Goal: Transaction & Acquisition: Book appointment/travel/reservation

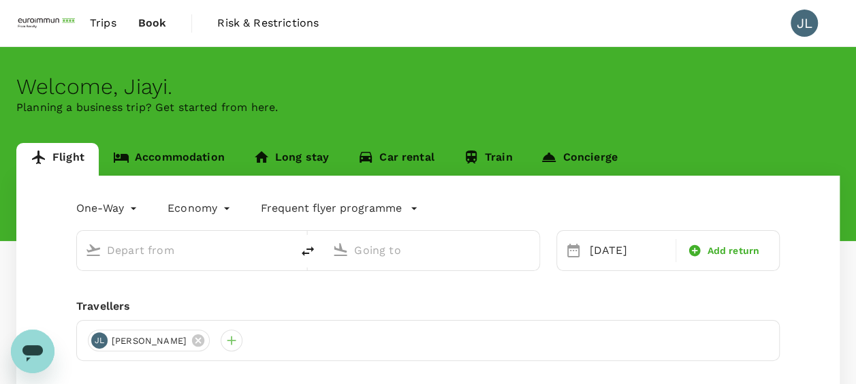
type input "Suvarnabhumi Intl (BKK)"
type input "Singapore Changi (SIN)"
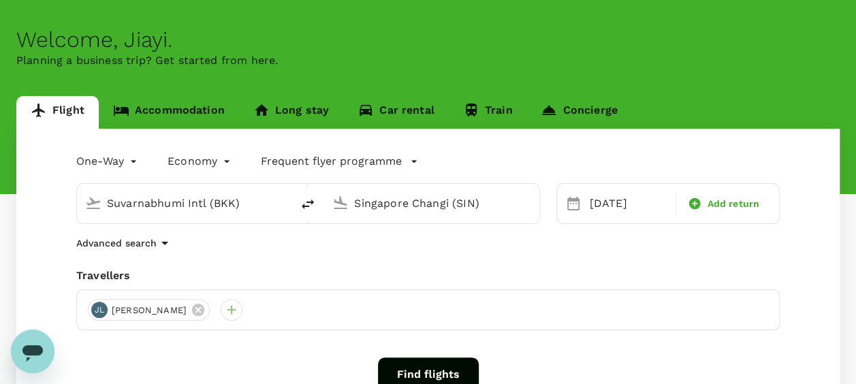
scroll to position [68, 0]
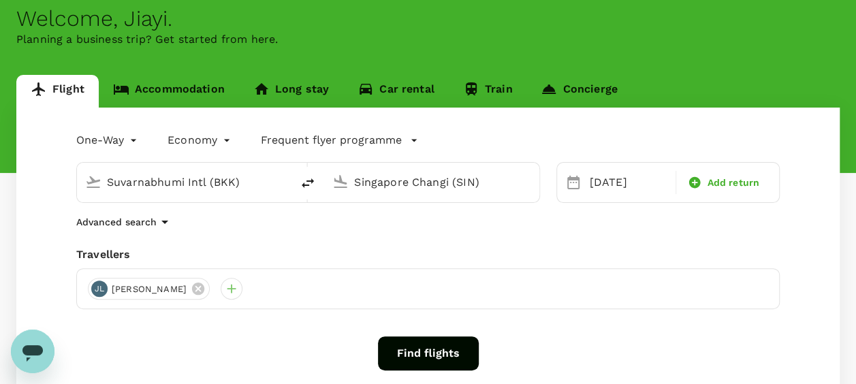
click at [139, 141] on body "Trips Book Risk & Restrictions JL Welcome , Jiayi . Planning a business trip? G…" at bounding box center [428, 255] width 856 height 646
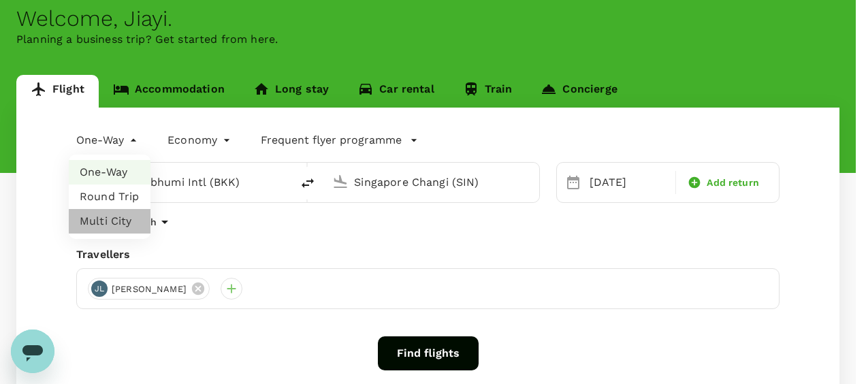
click at [114, 221] on li "Multi City" at bounding box center [110, 221] width 82 height 25
type input "multicity"
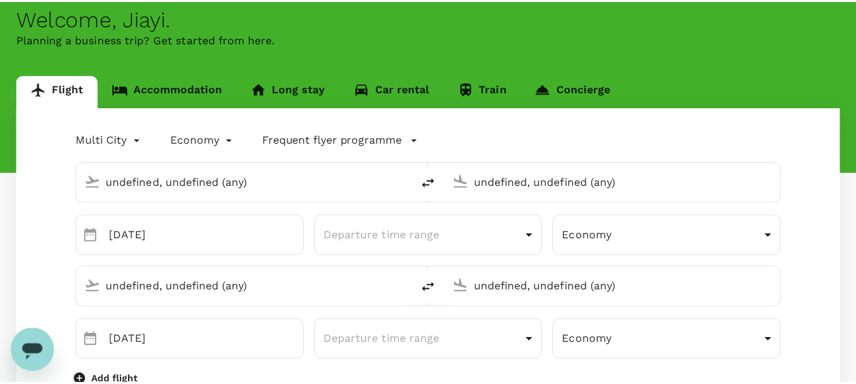
type input "Suvarnabhumi Intl (BKK)"
type input "Singapore Changi (SIN)"
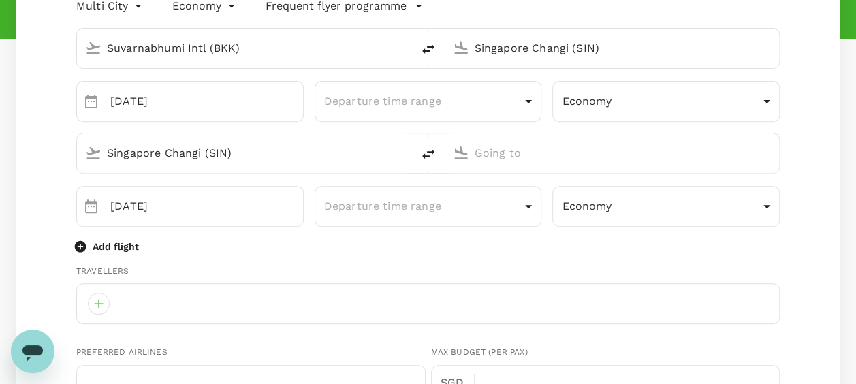
type input "65"
type input "83183396"
type input "[DOMAIN_NAME][EMAIL_ADDRESS][DOMAIN_NAME]"
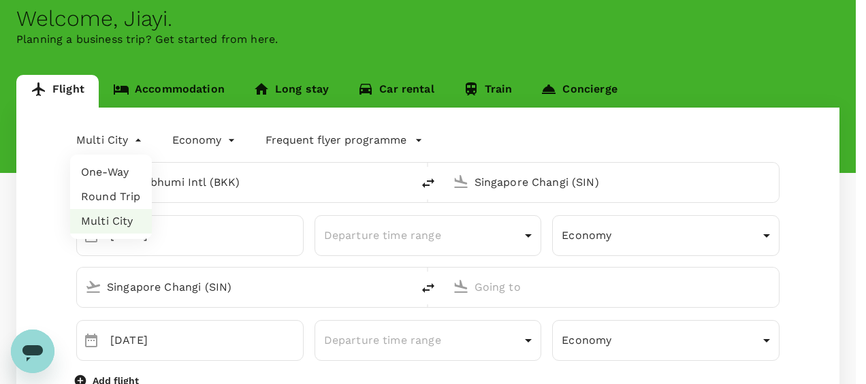
click at [120, 178] on li "One-Way" at bounding box center [111, 172] width 82 height 25
type input "oneway"
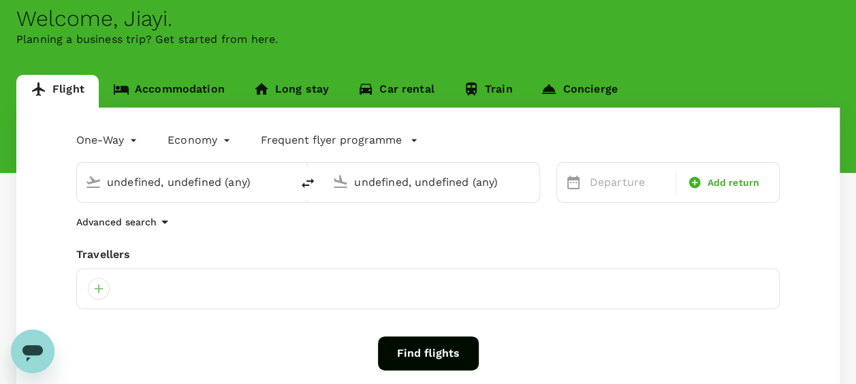
type input "Suvarnabhumi Intl (BKK)"
type input "Singapore Changi (SIN)"
click at [251, 182] on input "Suvarnabhumi Intl (BKK)" at bounding box center [185, 182] width 156 height 21
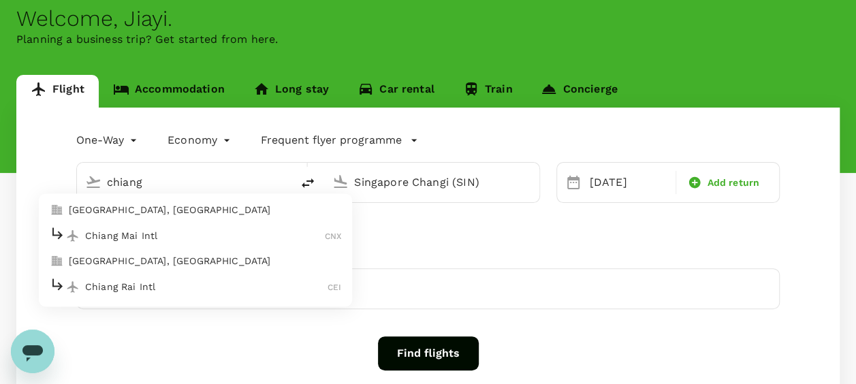
click at [219, 206] on p "[GEOGRAPHIC_DATA], [GEOGRAPHIC_DATA]" at bounding box center [205, 211] width 272 height 14
type input "[GEOGRAPHIC_DATA], [GEOGRAPHIC_DATA] (any)"
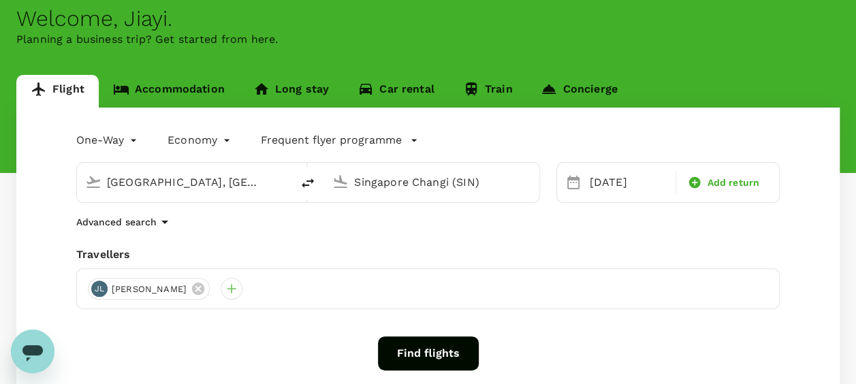
click at [432, 184] on input "Singapore Changi (SIN)" at bounding box center [432, 182] width 156 height 21
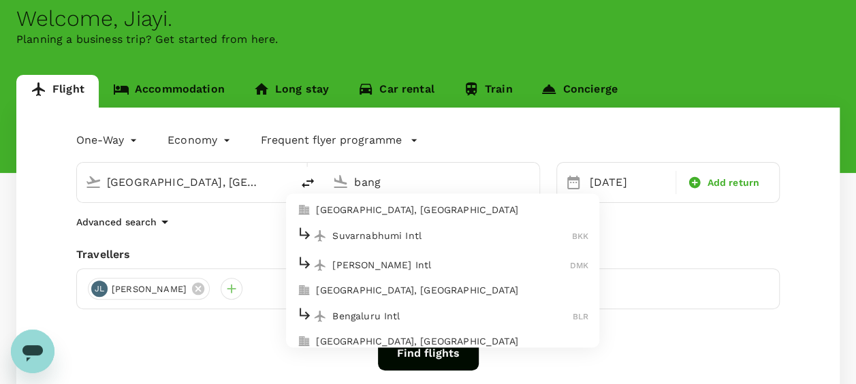
click at [402, 229] on p "Suvarnabhumi Intl" at bounding box center [452, 236] width 240 height 14
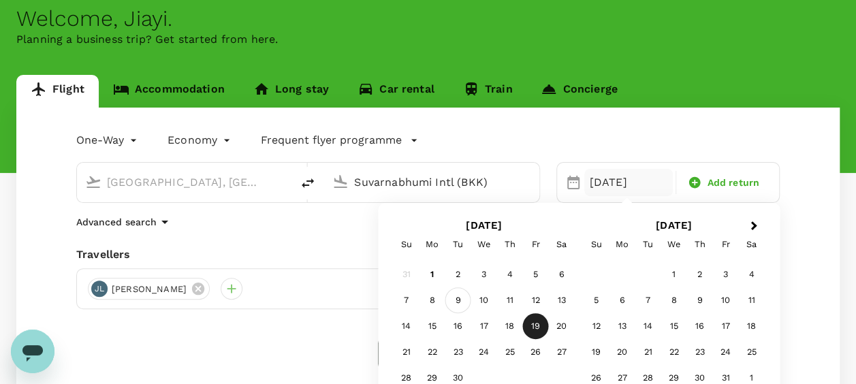
type input "Suvarnabhumi Intl (BKK)"
click at [455, 295] on div "9" at bounding box center [458, 300] width 26 height 26
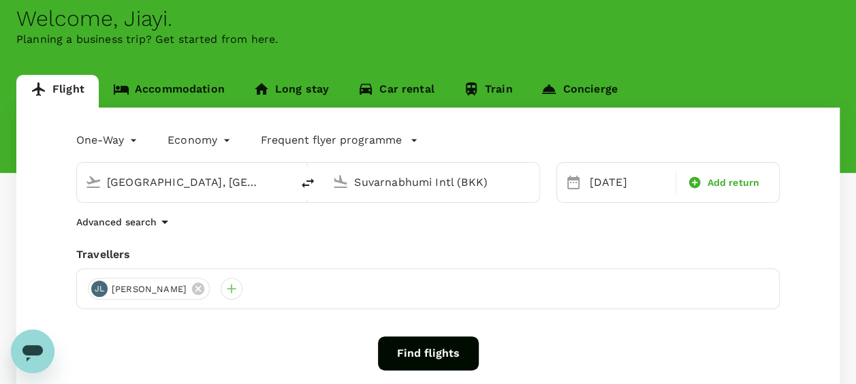
click at [166, 226] on icon "button" at bounding box center [165, 222] width 16 height 16
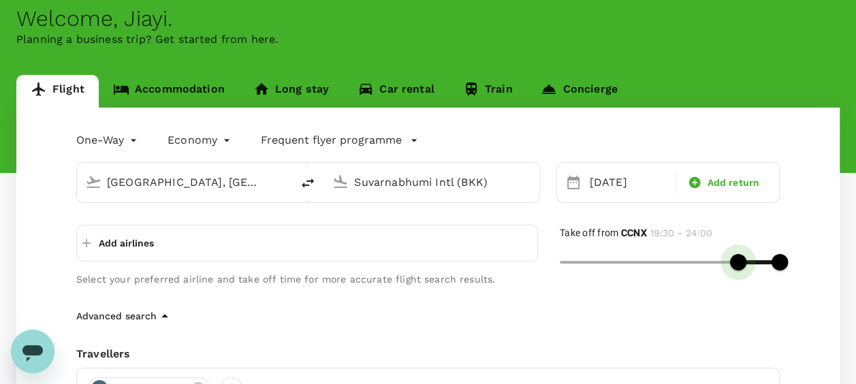
type input "1140"
drag, startPoint x: 562, startPoint y: 264, endPoint x: 734, endPoint y: 265, distance: 171.6
click at [734, 265] on span at bounding box center [734, 262] width 16 height 16
type input "1380"
drag, startPoint x: 777, startPoint y: 264, endPoint x: 769, endPoint y: 265, distance: 8.2
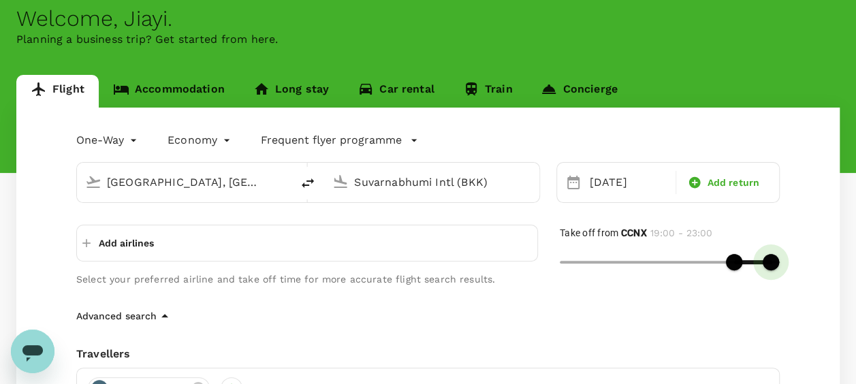
click at [769, 265] on span at bounding box center [770, 262] width 16 height 16
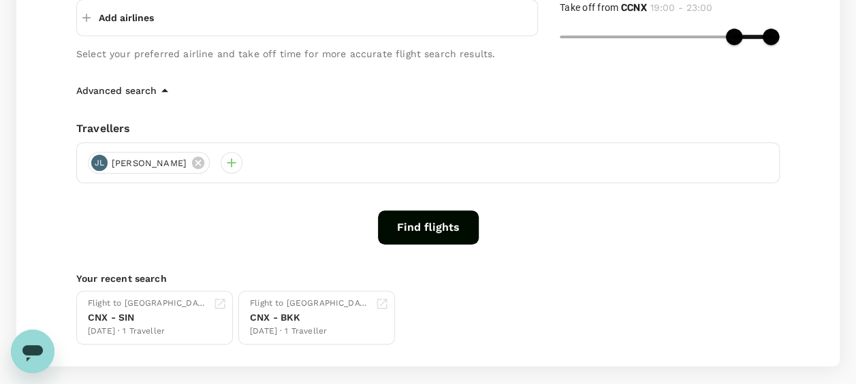
scroll to position [272, 0]
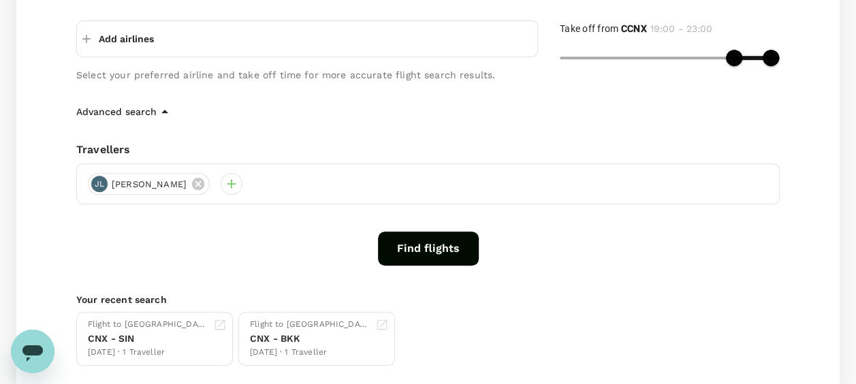
click at [430, 244] on button "Find flights" at bounding box center [428, 248] width 101 height 34
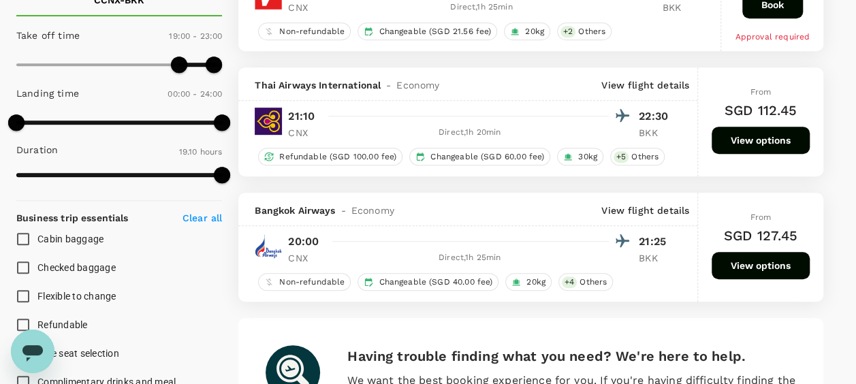
scroll to position [272, 0]
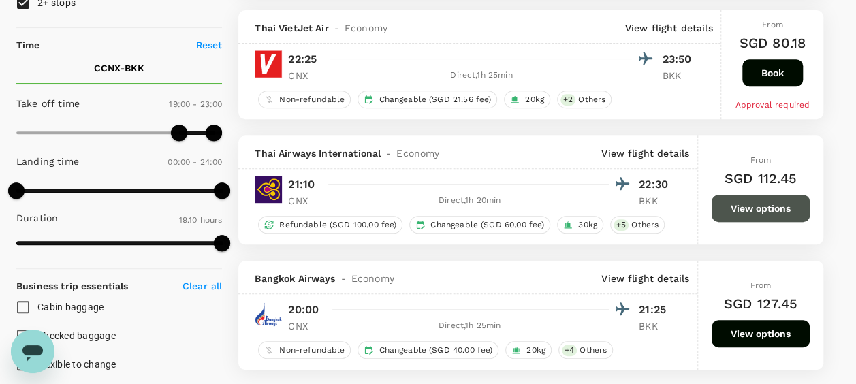
click at [751, 206] on button "View options" at bounding box center [760, 208] width 98 height 27
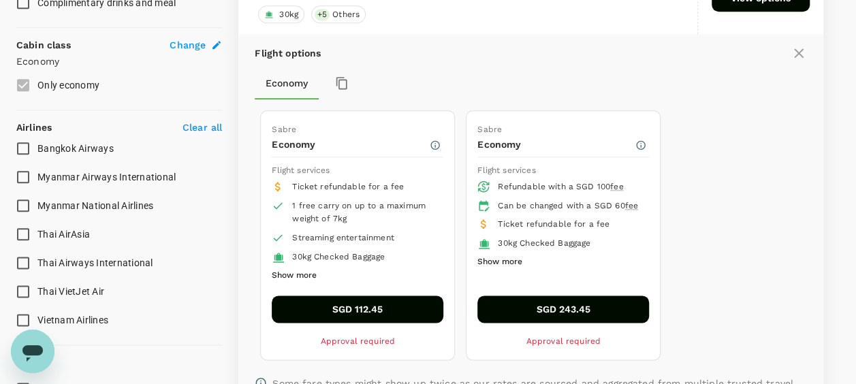
scroll to position [747, 0]
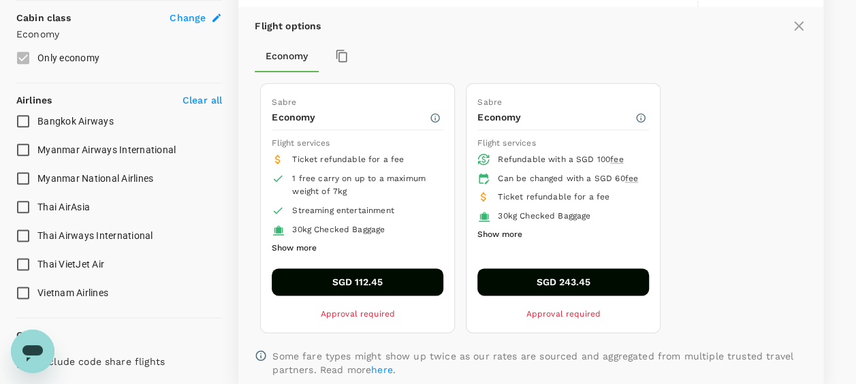
click at [301, 240] on button "Show more" at bounding box center [294, 249] width 45 height 18
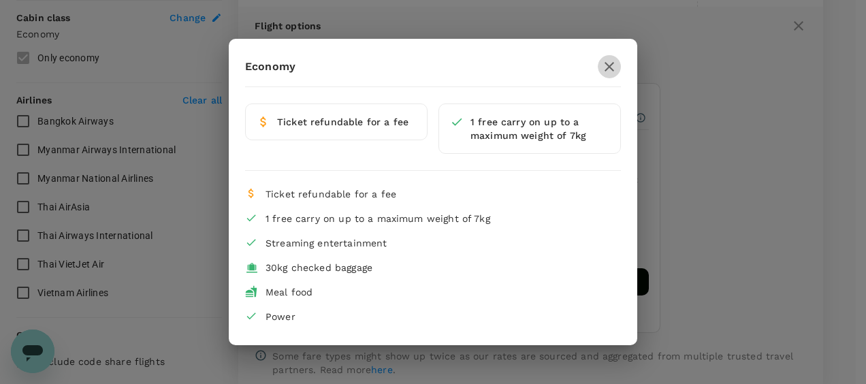
click at [608, 65] on icon "button" at bounding box center [609, 67] width 10 height 10
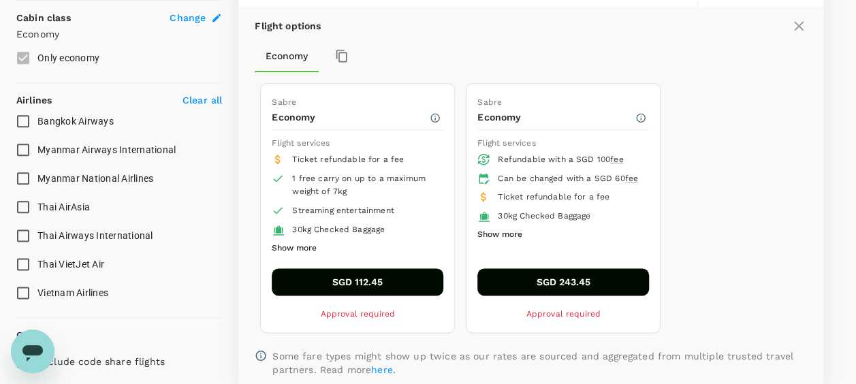
click at [513, 243] on button "Show more" at bounding box center [499, 235] width 45 height 18
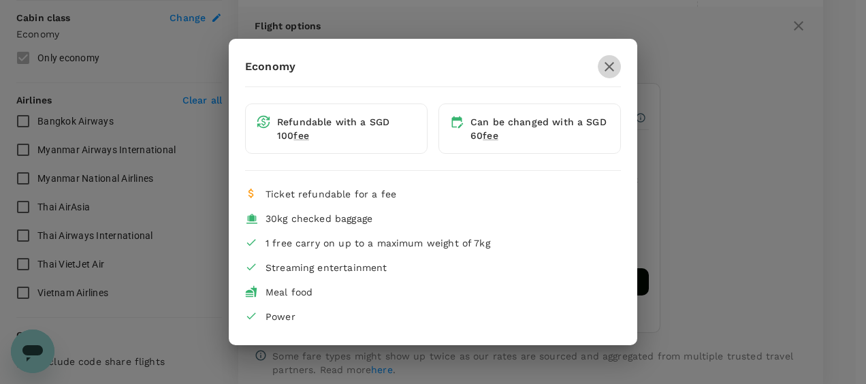
click at [607, 65] on icon "button" at bounding box center [609, 67] width 10 height 10
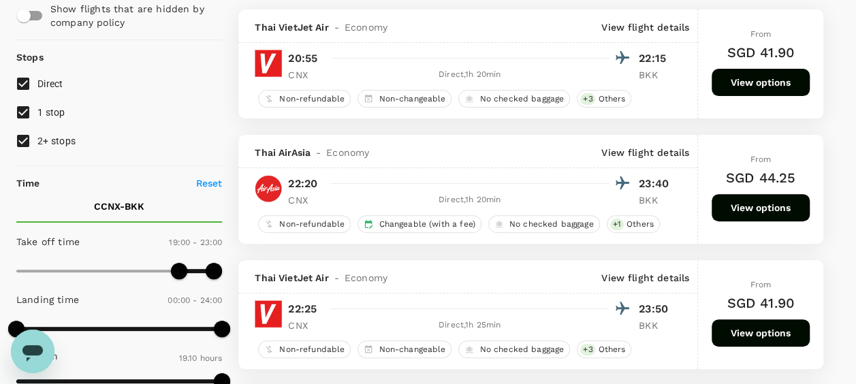
scroll to position [0, 0]
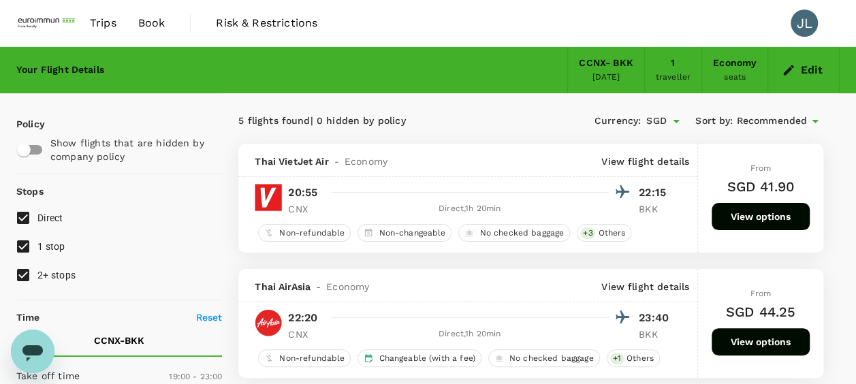
click at [801, 69] on button "Edit" at bounding box center [803, 70] width 49 height 22
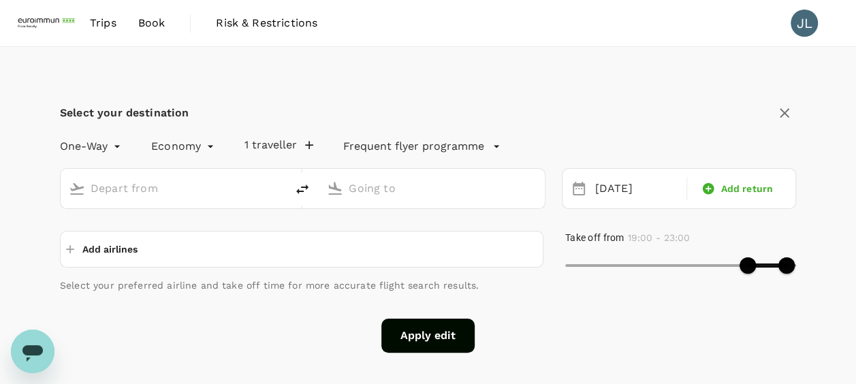
type input "[GEOGRAPHIC_DATA], [GEOGRAPHIC_DATA] (any)"
type input "Suvarnabhumi Intl (BKK)"
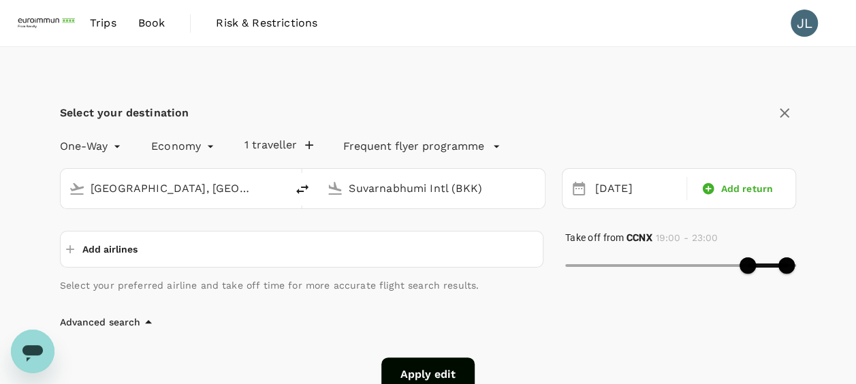
click at [231, 192] on input "[GEOGRAPHIC_DATA], [GEOGRAPHIC_DATA] (any)" at bounding box center [174, 188] width 167 height 21
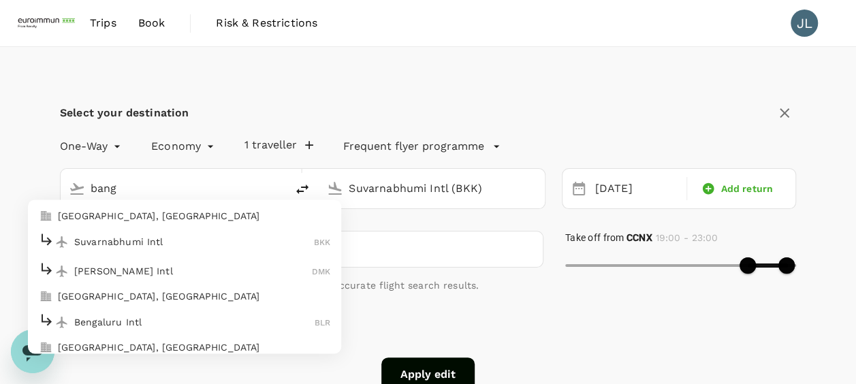
click at [178, 246] on p "Suvarnabhumi Intl" at bounding box center [194, 242] width 240 height 14
type input "Suvarnabhumi Intl (BKK)"
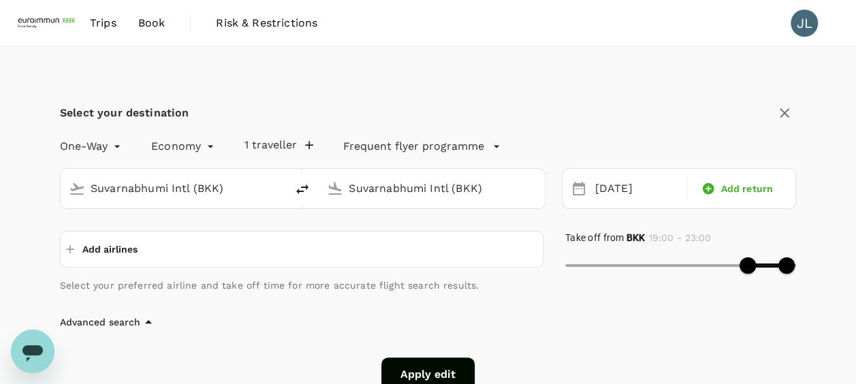
click at [414, 191] on input "Suvarnabhumi Intl (BKK)" at bounding box center [432, 188] width 167 height 21
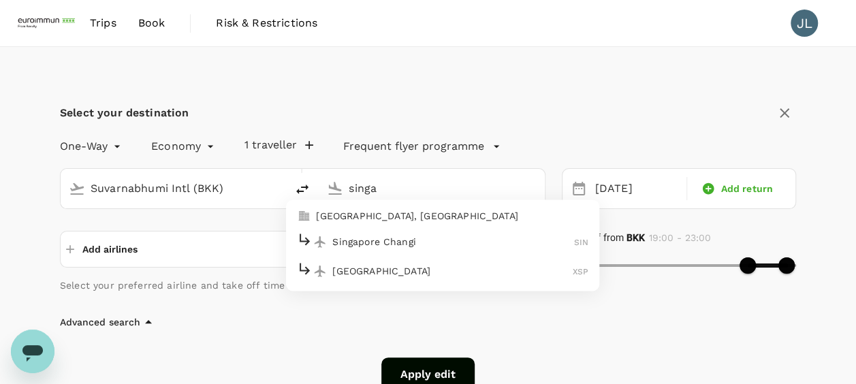
click at [391, 236] on p "Singapore Changi" at bounding box center [453, 242] width 242 height 14
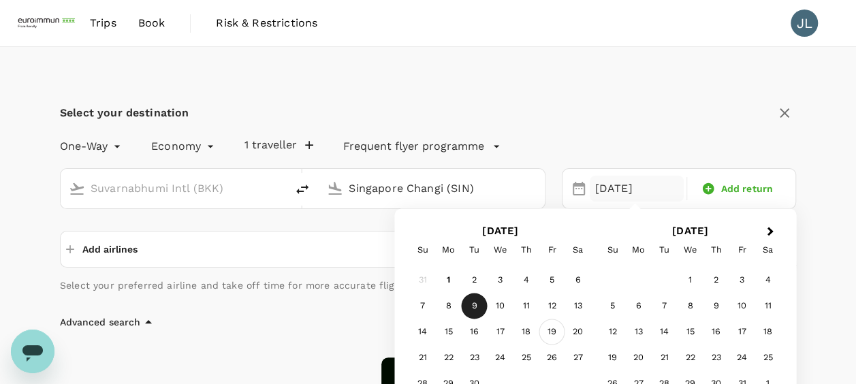
type input "Singapore Changi (SIN)"
click at [555, 334] on div "19" at bounding box center [552, 332] width 26 height 26
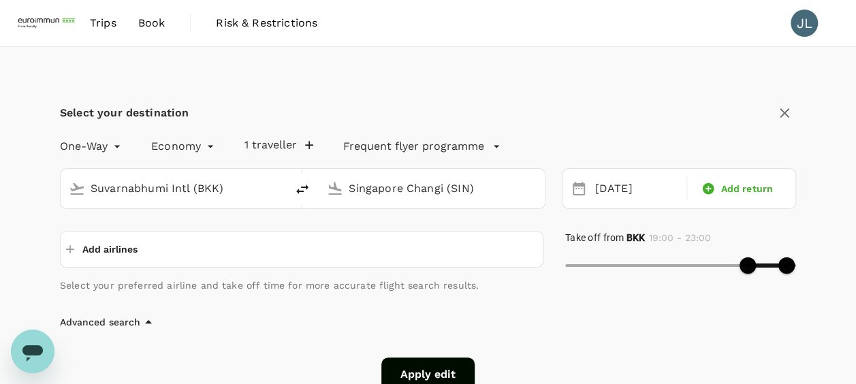
click at [425, 364] on button "Apply edit" at bounding box center [427, 374] width 93 height 34
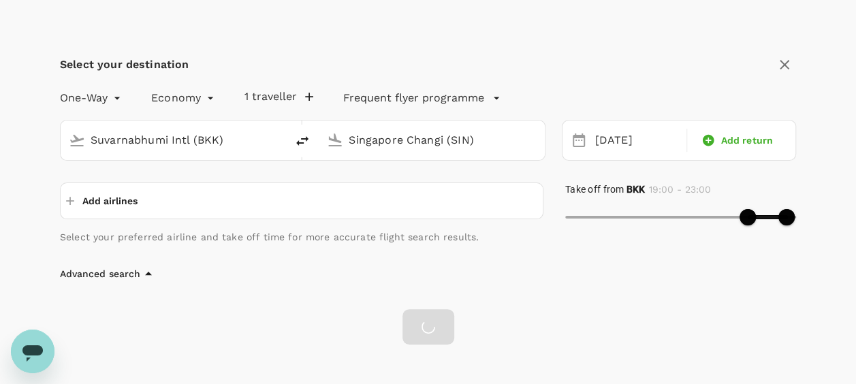
checkbox input "false"
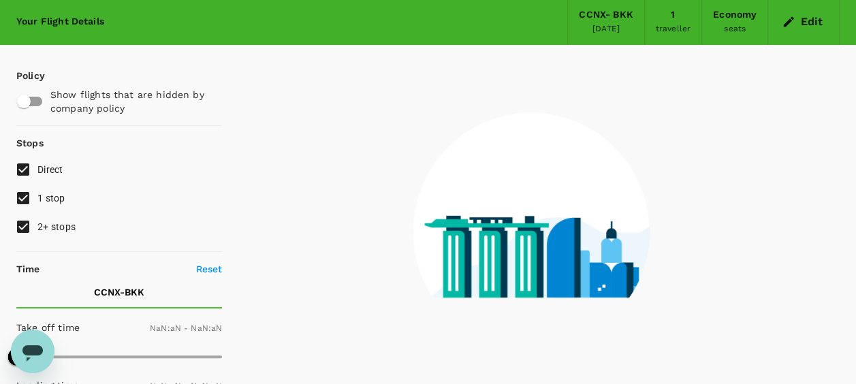
scroll to position [12, 0]
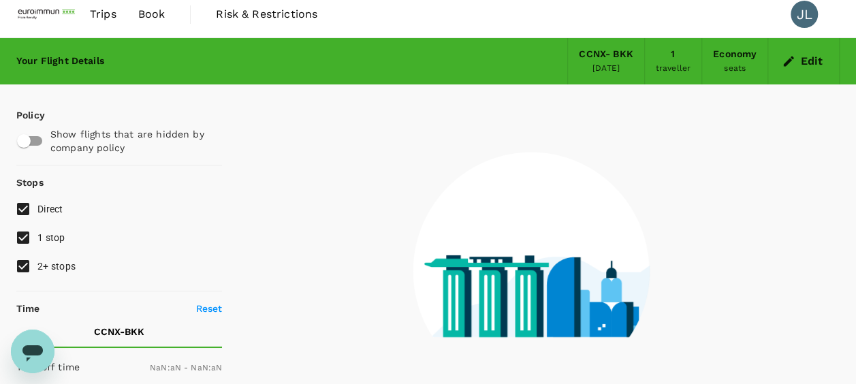
type input "1140"
type input "1380"
type input "1440"
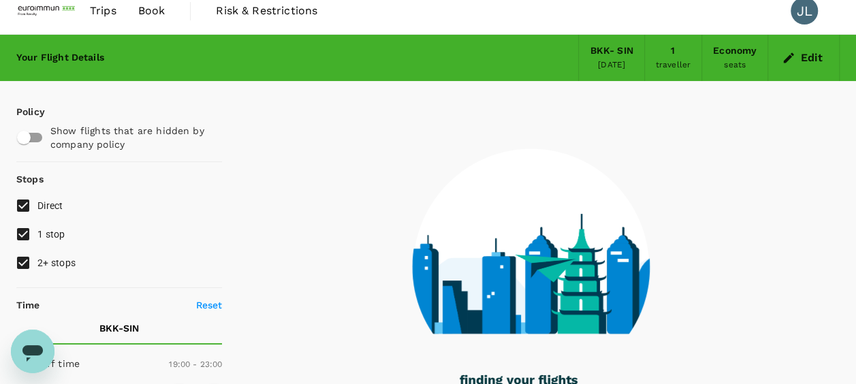
type input "1340"
checkbox input "true"
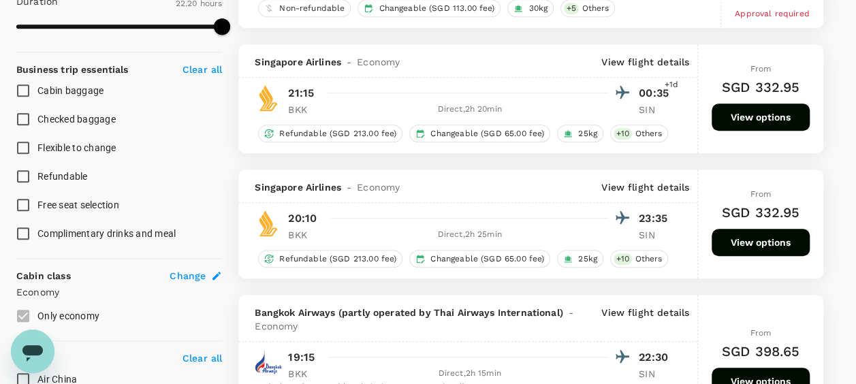
scroll to position [489, 0]
type input "1455"
click at [728, 116] on button "View options" at bounding box center [760, 116] width 98 height 27
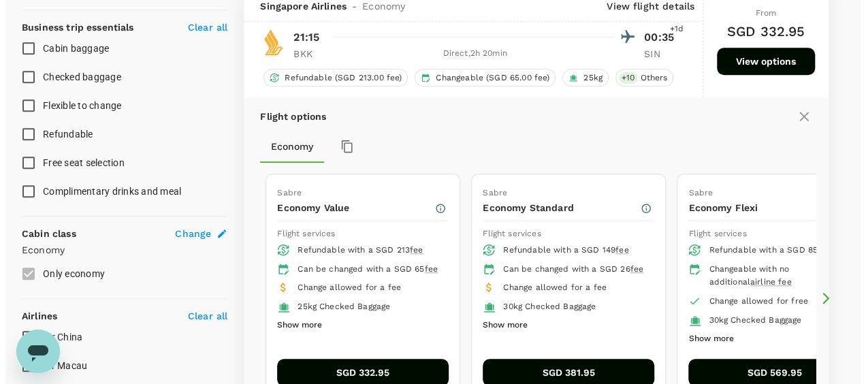
scroll to position [599, 0]
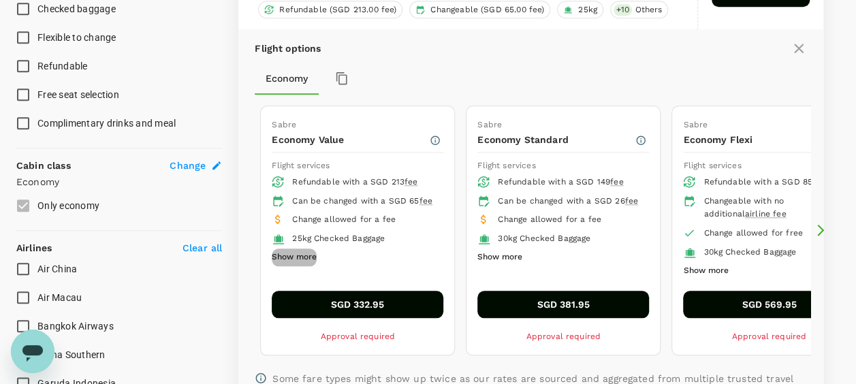
click at [295, 266] on button "Show more" at bounding box center [294, 257] width 45 height 18
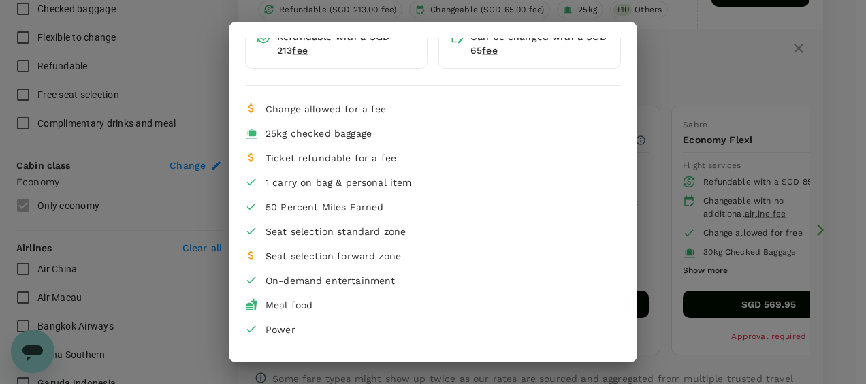
scroll to position [87, 0]
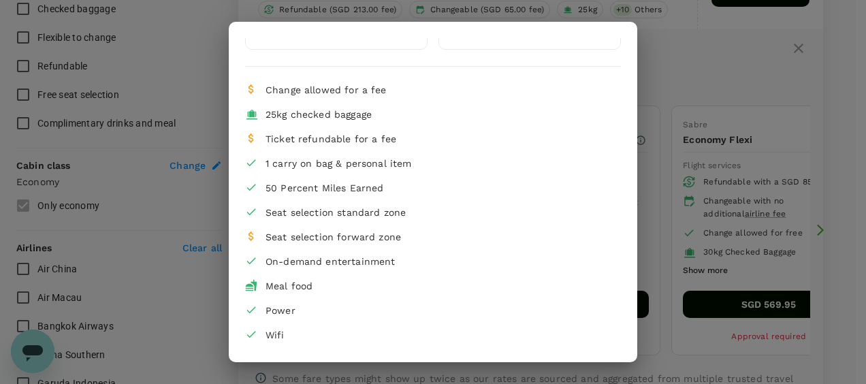
click at [717, 67] on div "Economy Value Refundable with a SGD 213 fee Can be changed with a SGD 65 fee Ch…" at bounding box center [433, 192] width 866 height 384
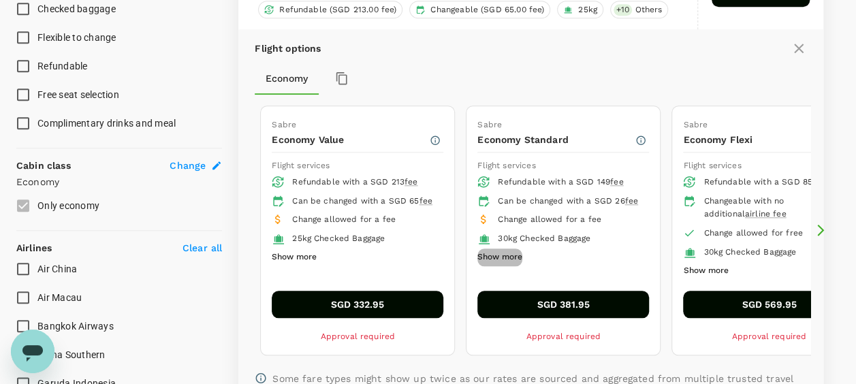
click at [501, 266] on button "Show more" at bounding box center [499, 257] width 45 height 18
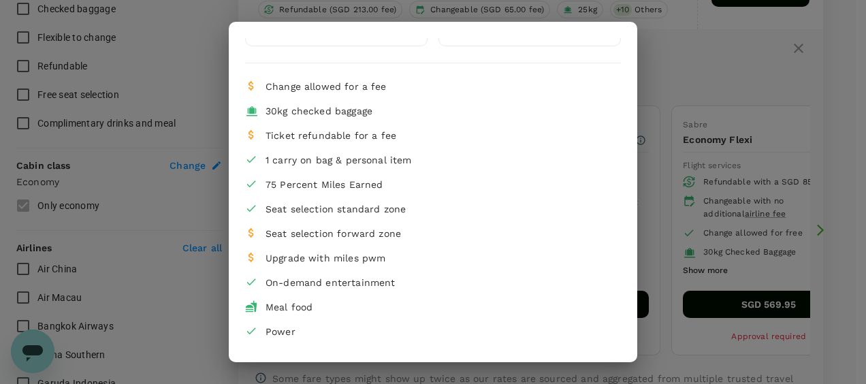
scroll to position [112, 0]
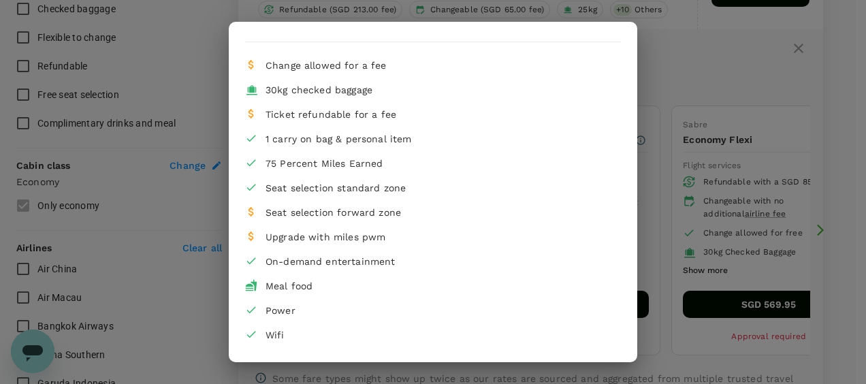
click at [667, 225] on div "Economy Standard Refundable with a SGD 149 fee Can be changed with a SGD 26 fee…" at bounding box center [433, 192] width 866 height 384
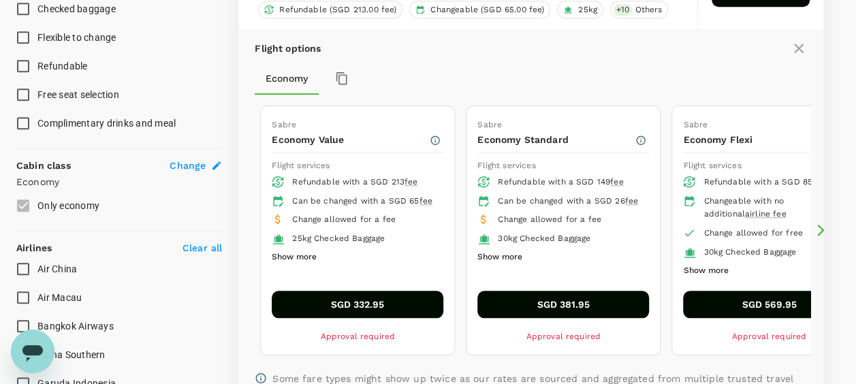
click at [823, 229] on icon at bounding box center [820, 230] width 14 height 14
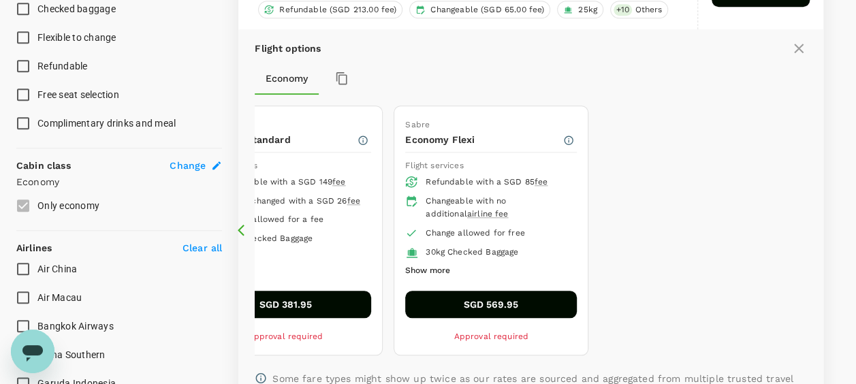
click at [432, 268] on button "Show more" at bounding box center [427, 271] width 45 height 18
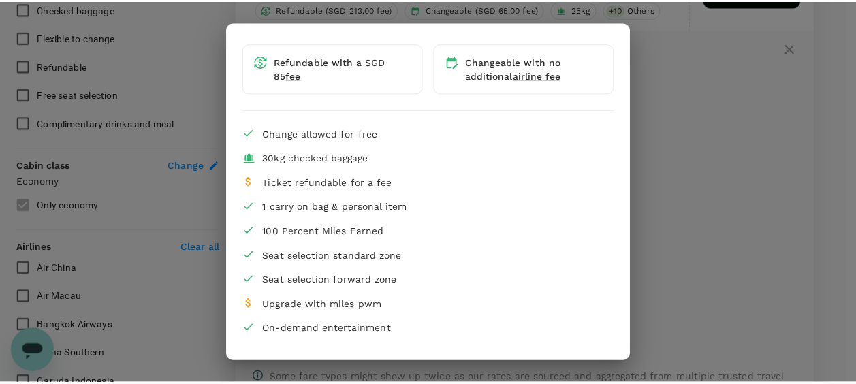
scroll to position [0, 0]
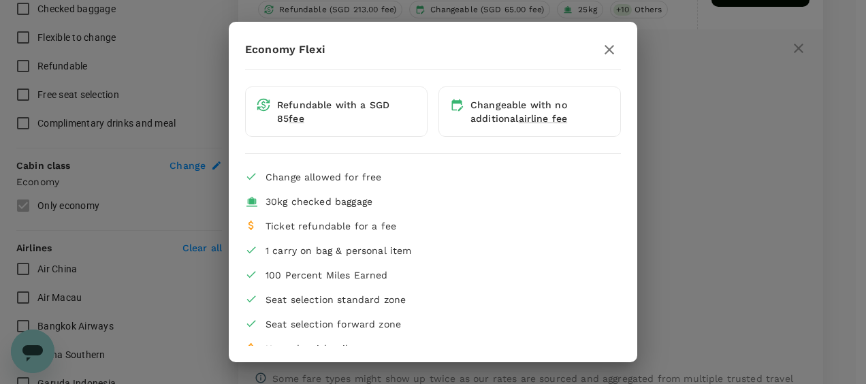
click at [758, 128] on div "Economy Flexi Refundable with a SGD 85 fee Changeable with no additional airlin…" at bounding box center [433, 192] width 866 height 384
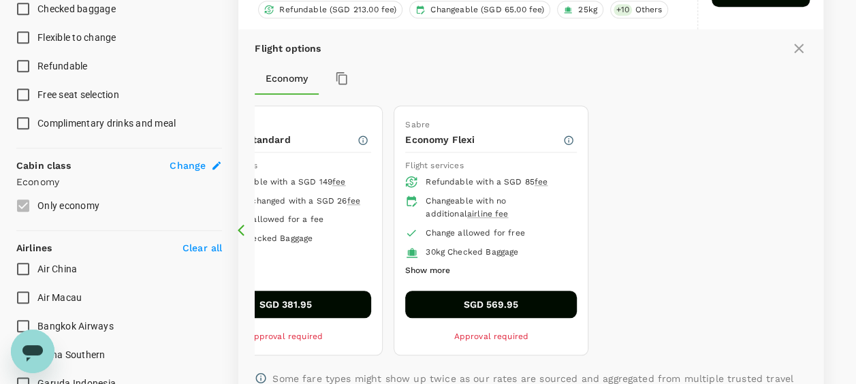
click at [240, 225] on icon at bounding box center [241, 231] width 7 height 12
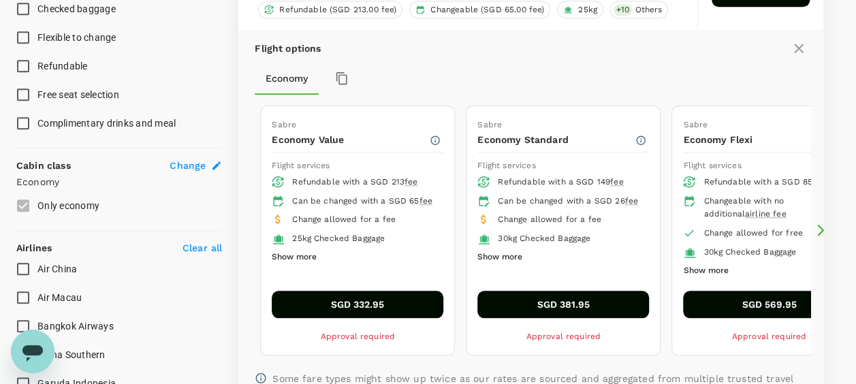
click at [241, 225] on icon at bounding box center [245, 230] width 14 height 14
